Goal: Information Seeking & Learning: Check status

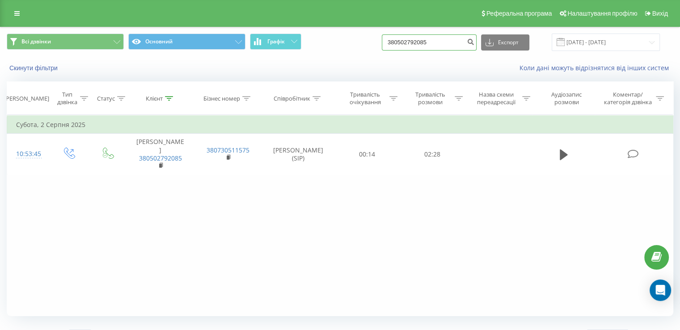
click at [427, 38] on input "380502792085" at bounding box center [429, 42] width 95 height 16
paste input "443581306"
type input "380443581306"
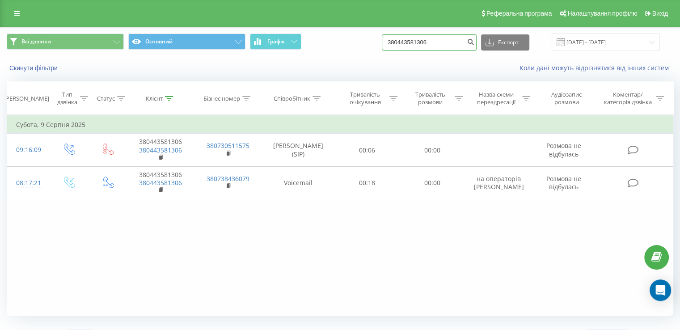
click at [420, 40] on input "380443581306" at bounding box center [429, 42] width 95 height 16
paste input "920221162"
type input "380920221162"
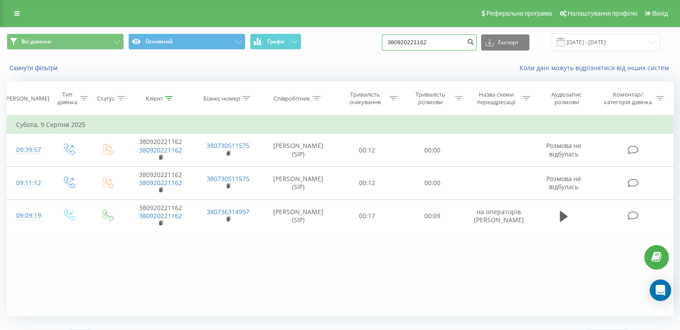
click at [419, 43] on input "380920221162" at bounding box center [429, 42] width 95 height 16
paste input "50274049"
type input "380502740492"
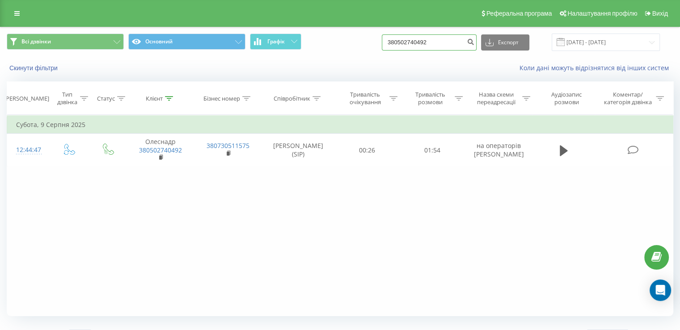
click at [423, 45] on input "380502740492" at bounding box center [429, 42] width 95 height 16
paste input "982834855"
type input "380982834855"
click at [414, 41] on input "380982834855" at bounding box center [429, 42] width 95 height 16
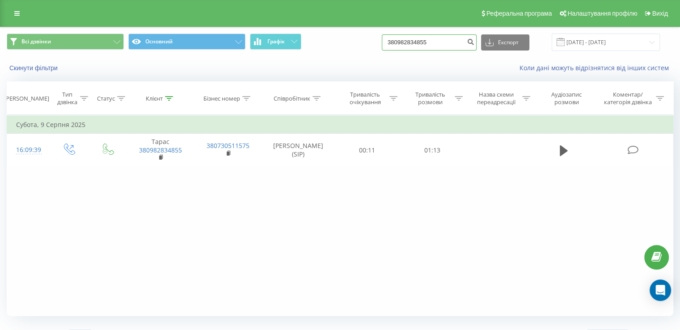
click at [413, 42] on input "380982834855" at bounding box center [429, 42] width 95 height 16
drag, startPoint x: 449, startPoint y: 44, endPoint x: 363, endPoint y: 50, distance: 85.6
click at [363, 50] on div "Всі дзвінки Основний Графік 380982834855 Експорт .csv .xls .xlsx 19.05.2025 - 1…" at bounding box center [340, 42] width 666 height 17
paste input "56423289"
type input "380956423289"
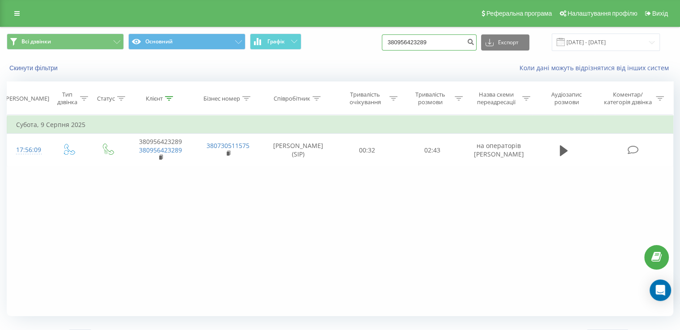
click at [408, 43] on input "380956423289" at bounding box center [429, 42] width 95 height 16
paste input "502928602"
type input "380502928602"
